Goal: Check status

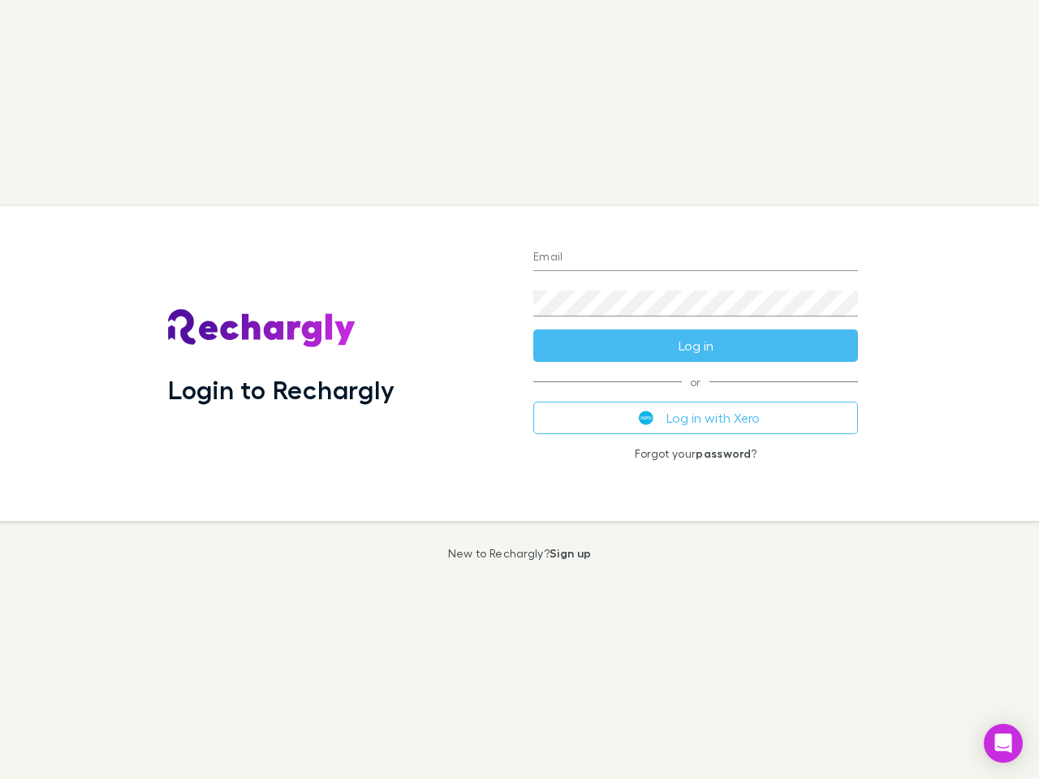
click at [519, 390] on div "Login to Rechargly" at bounding box center [337, 363] width 365 height 315
click at [695, 258] on input "Email" at bounding box center [695, 258] width 325 height 26
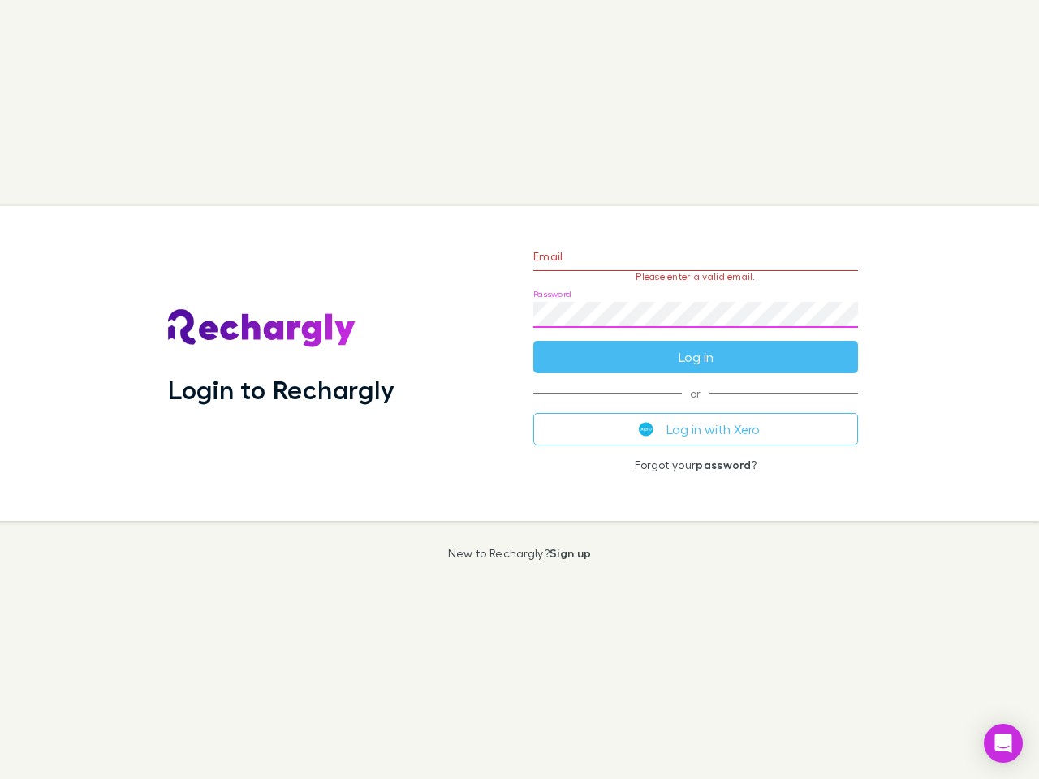
click at [695, 346] on form "Email Please enter a valid email. Password Log in" at bounding box center [695, 302] width 325 height 141
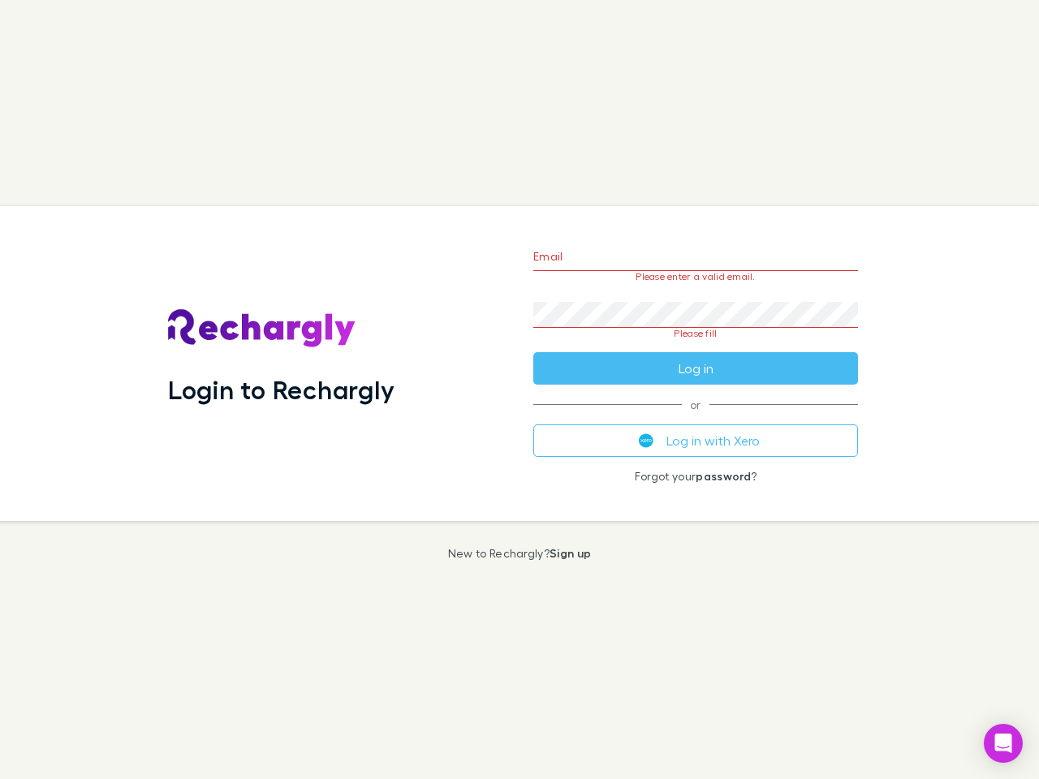
click at [695, 418] on div "Email Please enter a valid email. Password Please fill Log in or Log in with Xe…" at bounding box center [695, 363] width 351 height 315
click at [1003, 743] on icon "Open Intercom Messenger" at bounding box center [1003, 743] width 17 height 19
